Goal: Information Seeking & Learning: Check status

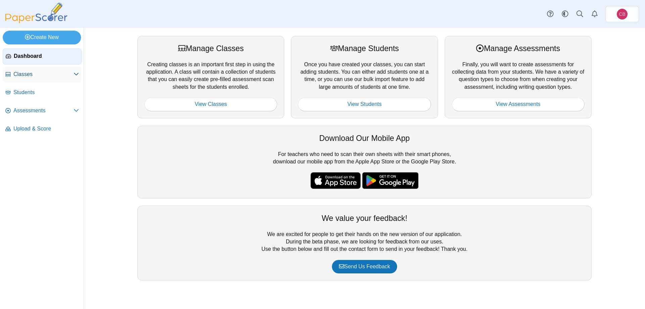
click at [24, 75] on span "Classes" at bounding box center [43, 74] width 60 height 7
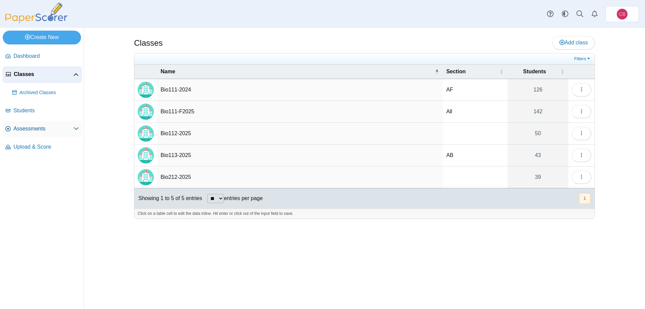
click at [31, 126] on span "Assessments" at bounding box center [43, 128] width 60 height 7
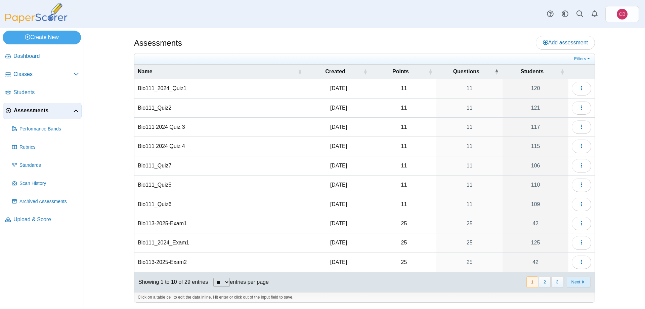
click at [585, 285] on button "Next" at bounding box center [579, 281] width 24 height 11
click at [586, 281] on button "Next" at bounding box center [579, 281] width 24 height 11
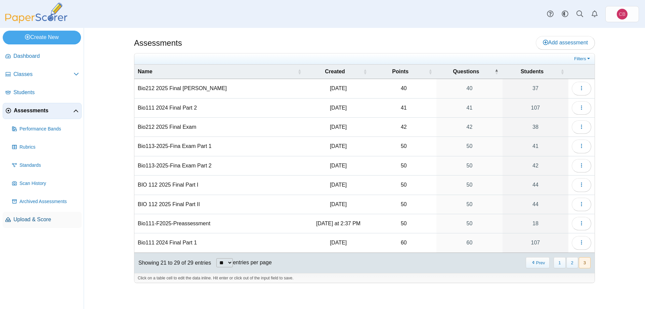
click at [60, 219] on span "Upload & Score" at bounding box center [46, 219] width 66 height 7
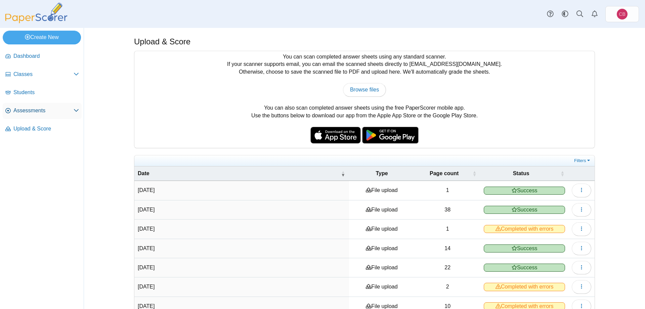
click at [32, 111] on span "Assessments" at bounding box center [43, 110] width 60 height 7
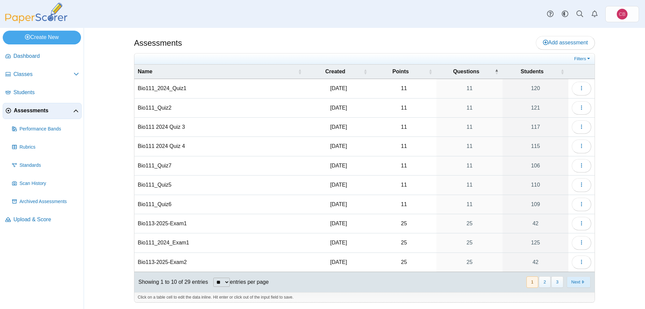
click at [579, 282] on button "Next" at bounding box center [579, 281] width 24 height 11
click at [579, 281] on button "Next" at bounding box center [579, 281] width 24 height 11
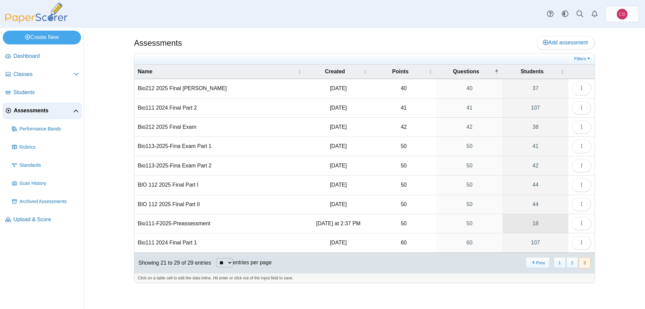
click at [539, 224] on link "18" at bounding box center [536, 223] width 66 height 19
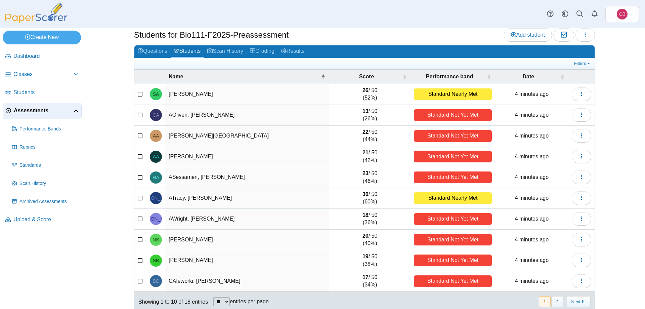
scroll to position [26, 0]
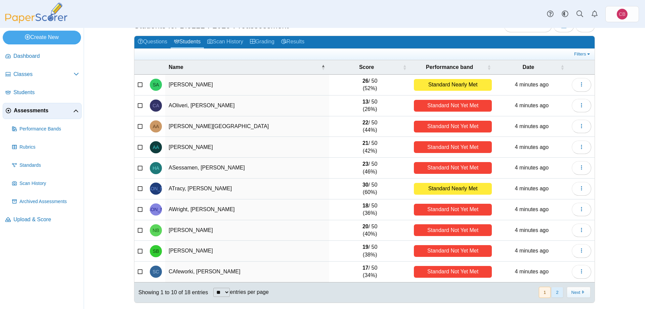
click at [558, 291] on button "2" at bounding box center [557, 292] width 12 height 11
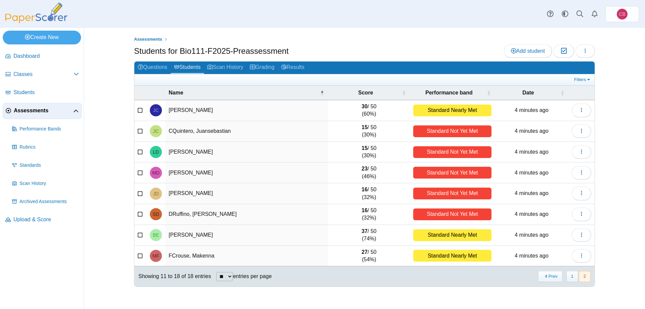
scroll to position [0, 0]
click at [571, 277] on button "1" at bounding box center [573, 276] width 12 height 11
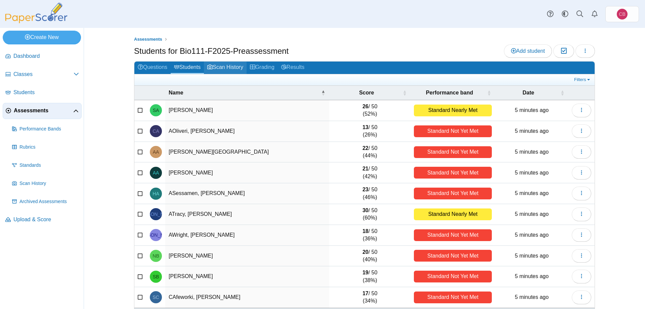
click at [221, 65] on link "Scan History" at bounding box center [225, 68] width 43 height 12
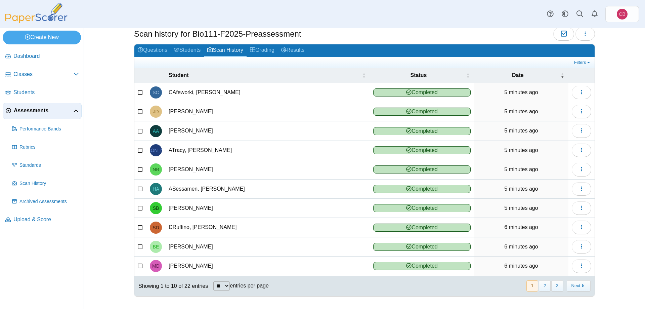
scroll to position [17, 0]
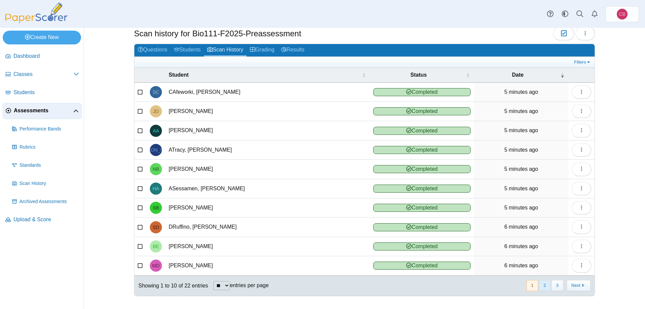
click at [547, 288] on button "2" at bounding box center [545, 285] width 12 height 11
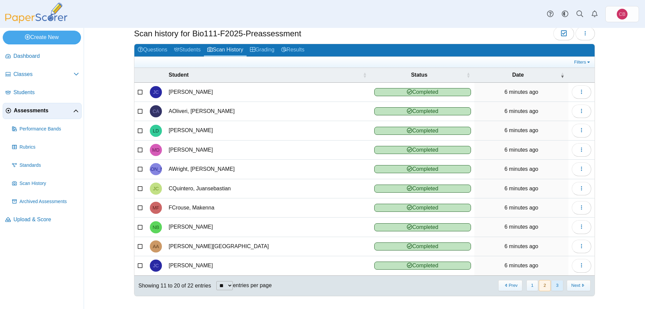
click at [556, 287] on button "3" at bounding box center [557, 285] width 12 height 11
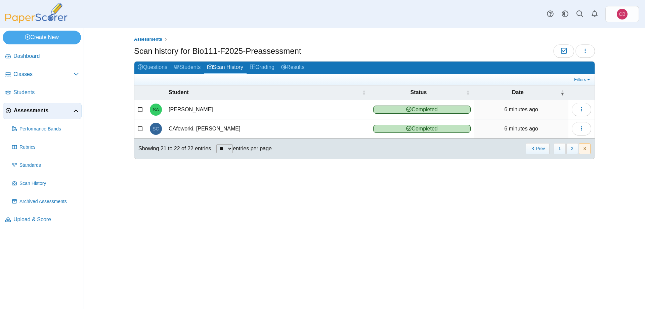
scroll to position [0, 0]
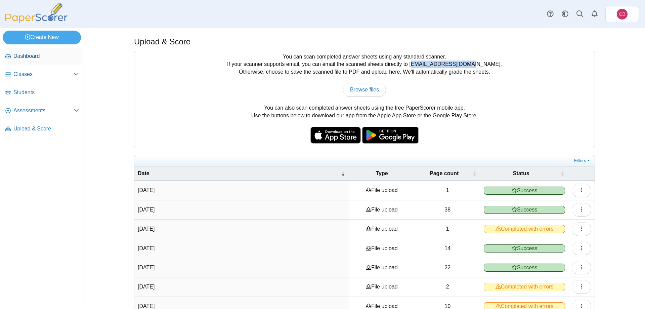
scroll to position [91, 0]
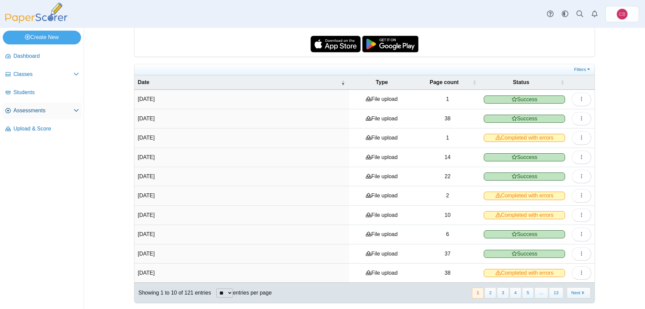
click at [35, 111] on span "Assessments" at bounding box center [43, 110] width 60 height 7
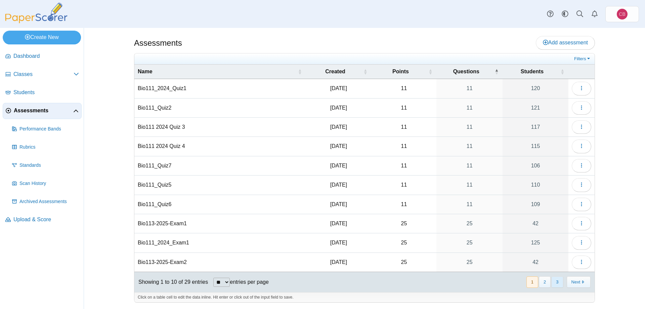
click at [558, 282] on button "3" at bounding box center [557, 281] width 12 height 11
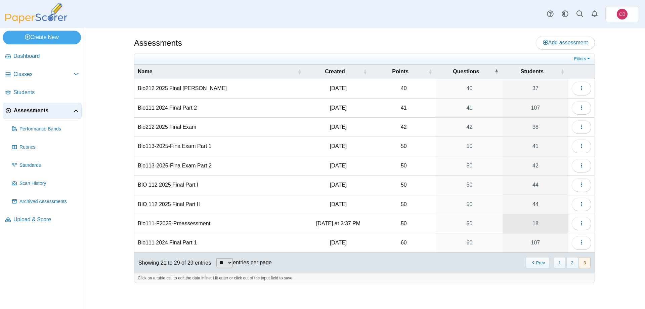
click at [531, 222] on link "18" at bounding box center [536, 223] width 66 height 19
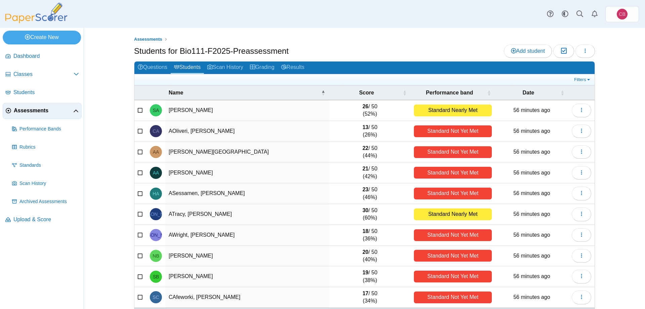
scroll to position [26, 0]
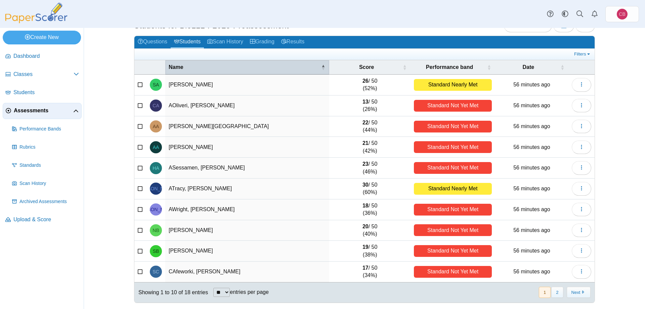
click at [315, 66] on div "Name" at bounding box center [244, 67] width 151 height 7
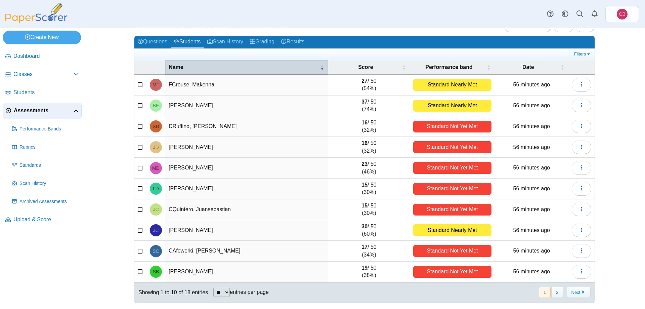
click at [315, 67] on div "Name" at bounding box center [244, 67] width 150 height 7
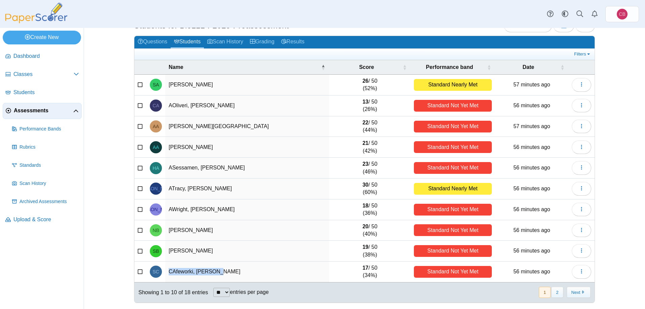
drag, startPoint x: 169, startPoint y: 83, endPoint x: 292, endPoint y: 276, distance: 228.3
click at [292, 276] on tbody "SA AO'Connor, Sunny 26 / 50 (52%) Standard Nearly Met 57 minutes ago Loading… C…" at bounding box center [364, 179] width 460 height 208
copy td "CAfeworki, Sirak"
click at [556, 292] on button "2" at bounding box center [557, 292] width 12 height 11
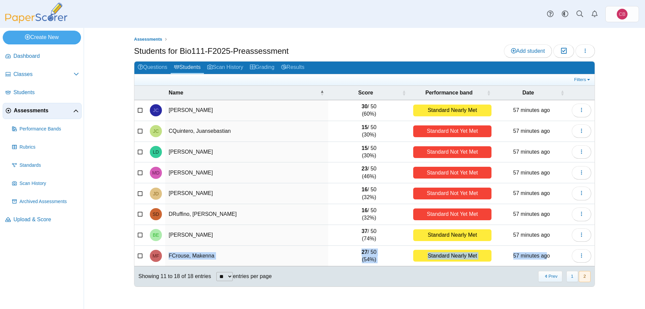
drag, startPoint x: 131, startPoint y: 107, endPoint x: 546, endPoint y: 256, distance: 440.9
click at [546, 256] on div "Assessments Students for Bio111-F2025-Preassessment Add student Moderation 0 Lo…" at bounding box center [365, 168] width 504 height 281
copy tr "FCrouse, Makenna 27 / 50 (54%) Standard Nearly Met 57 minutes ag"
